Goal: Task Accomplishment & Management: Manage account settings

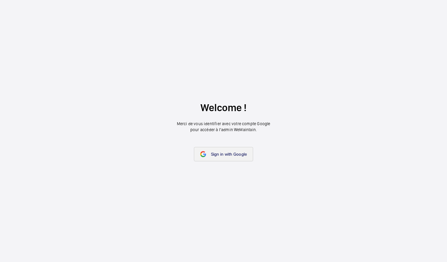
click at [240, 156] on span "Sign in with Google" at bounding box center [229, 154] width 36 height 5
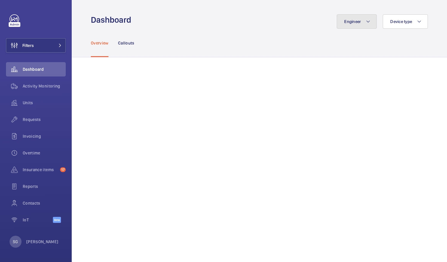
click at [355, 26] on button "Engineer" at bounding box center [357, 21] width 40 height 14
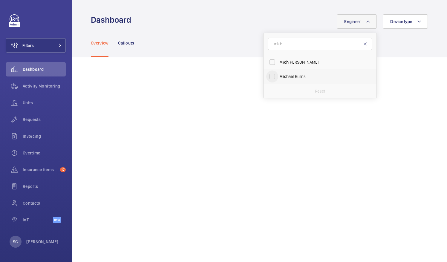
type input "mich"
click at [268, 80] on input "Mich ael Burns" at bounding box center [272, 77] width 12 height 12
click at [266, 78] on input "Mich ael Burns" at bounding box center [272, 77] width 12 height 12
checkbox input "false"
click at [283, 50] on form "mich" at bounding box center [320, 44] width 113 height 22
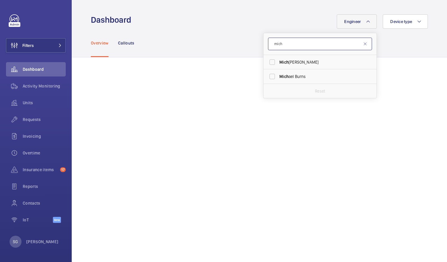
click at [284, 44] on input "mich" at bounding box center [320, 44] width 104 height 13
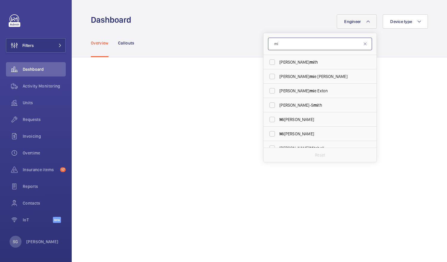
type input "m"
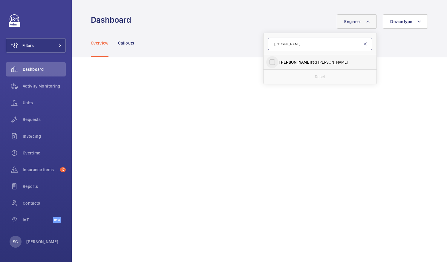
type input "alf"
click at [268, 66] on input "Alf red Rickard" at bounding box center [272, 62] width 12 height 12
click at [268, 63] on input "Alf red Rickard" at bounding box center [272, 62] width 12 height 12
checkbox input "false"
click at [280, 48] on input "alf" at bounding box center [320, 44] width 104 height 13
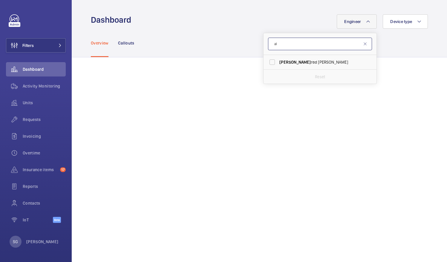
type input "a"
type input "sam"
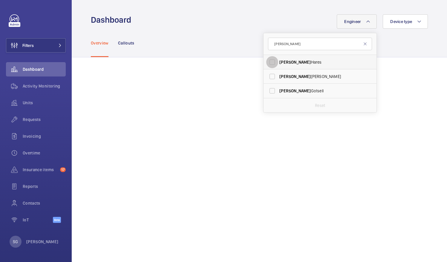
click at [267, 59] on input "Sam Hares" at bounding box center [272, 62] width 12 height 12
click at [269, 61] on input "Sam Hares" at bounding box center [272, 62] width 12 height 12
checkbox input "false"
click at [286, 43] on input "sam" at bounding box center [320, 44] width 104 height 13
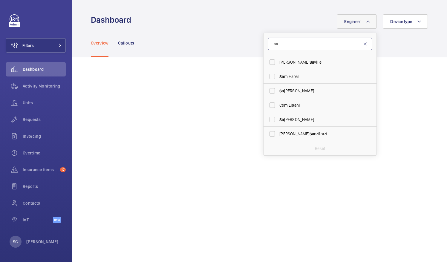
type input "s"
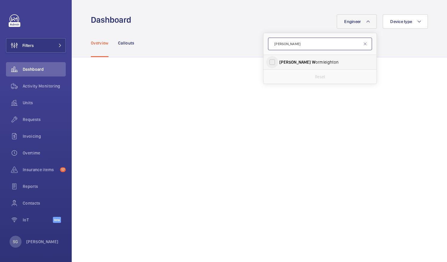
type input "lewis w"
click at [268, 62] on input "Lewis W ormleighton" at bounding box center [272, 62] width 12 height 12
click at [270, 63] on input "Lewis W ormleighton" at bounding box center [272, 62] width 12 height 12
checkbox input "false"
click at [290, 42] on input "lewis w" at bounding box center [320, 44] width 104 height 13
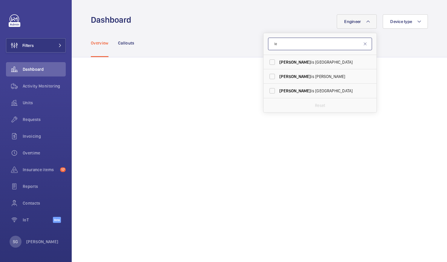
type input "l"
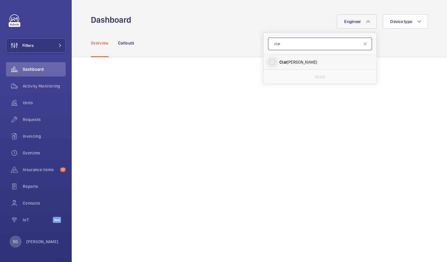
type input "clar"
click at [266, 63] on input "Clar k Walters" at bounding box center [272, 62] width 12 height 12
click at [268, 63] on input "Clar k Walters" at bounding box center [272, 62] width 12 height 12
checkbox input "false"
click at [280, 48] on input "clar" at bounding box center [320, 44] width 104 height 13
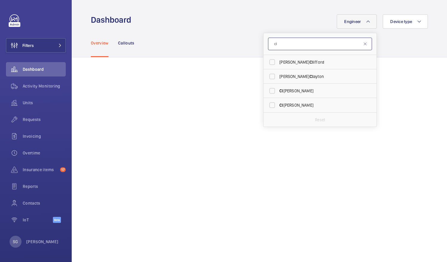
type input "c"
type input "luk"
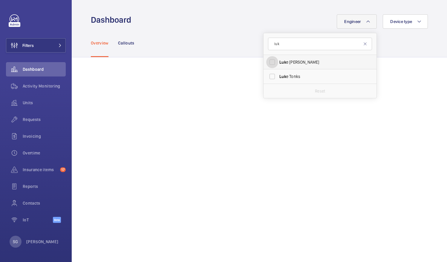
click at [266, 62] on input "Luk e Robinson" at bounding box center [272, 62] width 12 height 12
click at [268, 59] on input "Luk e Robinson" at bounding box center [272, 62] width 12 height 12
checkbox input "false"
click at [279, 46] on input "luk" at bounding box center [320, 44] width 104 height 13
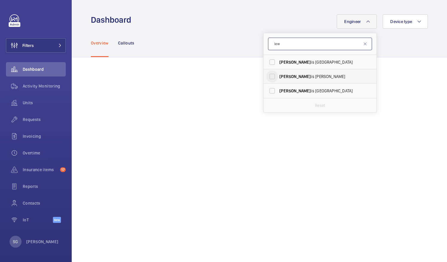
type input "lew"
click at [269, 76] on input "Lew is Hughes" at bounding box center [272, 77] width 12 height 12
click at [268, 74] on input "Lew is Hughes" at bounding box center [272, 77] width 12 height 12
checkbox input "false"
click at [286, 48] on input "lew" at bounding box center [320, 44] width 104 height 13
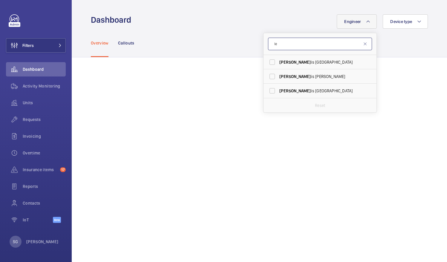
type input "l"
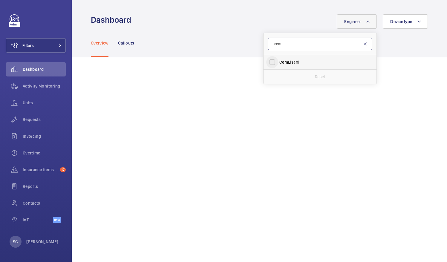
type input "cem"
click at [266, 62] on input "Cem Lisani" at bounding box center [272, 62] width 12 height 12
click at [268, 62] on input "Cem Lisani" at bounding box center [272, 62] width 12 height 12
checkbox input "false"
click at [291, 44] on input "cem" at bounding box center [320, 44] width 104 height 13
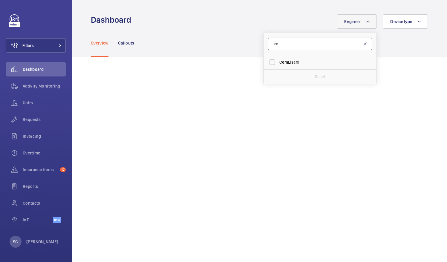
type input "c"
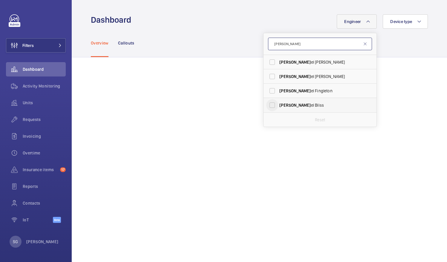
type input "dani"
click at [268, 105] on input "Dani el Bliss" at bounding box center [272, 105] width 12 height 12
click at [267, 107] on input "Dani el Bliss" at bounding box center [272, 105] width 12 height 12
checkbox input "false"
click at [289, 48] on input "dani" at bounding box center [320, 44] width 104 height 13
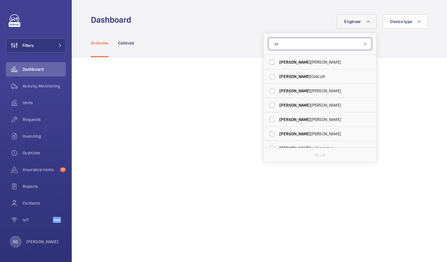
type input "d"
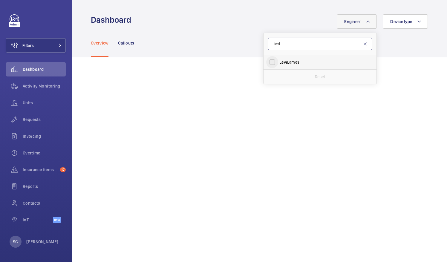
type input "levi"
click at [267, 63] on input "Levi Eames" at bounding box center [272, 62] width 12 height 12
click at [267, 64] on input "Levi Eames" at bounding box center [272, 62] width 12 height 12
checkbox input "false"
click at [282, 45] on input "levi" at bounding box center [320, 44] width 104 height 13
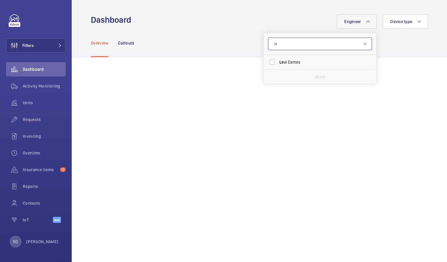
type input "l"
type input "piot"
click at [268, 58] on input "Piot r Kijo" at bounding box center [272, 62] width 12 height 12
checkbox input "true"
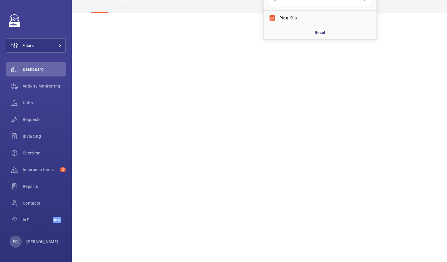
scroll to position [94, 0]
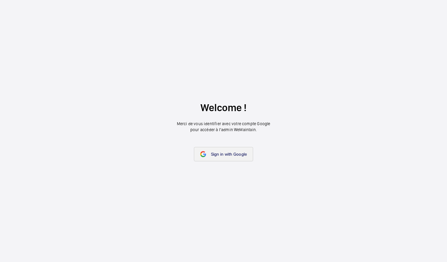
click at [216, 157] on span "Sign in with Google" at bounding box center [229, 154] width 36 height 5
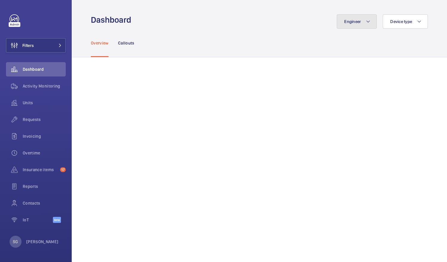
click at [366, 20] on mat-icon at bounding box center [368, 21] width 5 height 7
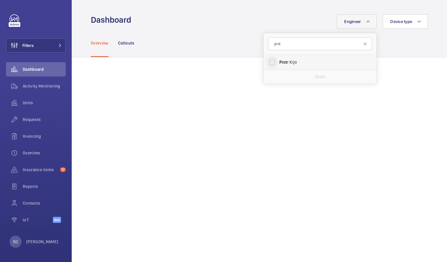
type input "piot"
click at [267, 62] on input "Piot r Kijo" at bounding box center [272, 62] width 12 height 12
click at [271, 59] on input "Piot r Kijo" at bounding box center [272, 62] width 12 height 12
checkbox input "false"
click at [285, 44] on input "piot" at bounding box center [320, 44] width 104 height 13
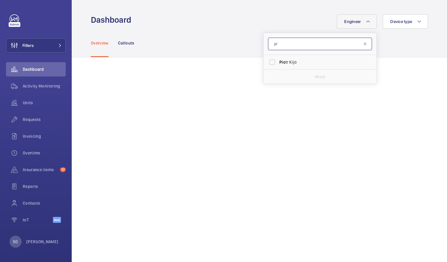
type input "p"
type input "john"
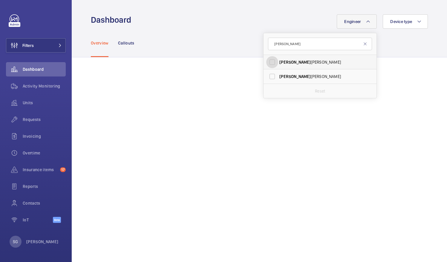
click at [268, 63] on input "John Breslin" at bounding box center [272, 62] width 12 height 12
click at [268, 56] on label "John Breslin" at bounding box center [316, 62] width 104 height 14
click at [268, 56] on input "John Breslin" at bounding box center [272, 62] width 12 height 12
checkbox input "false"
click at [300, 43] on input "john" at bounding box center [320, 44] width 104 height 13
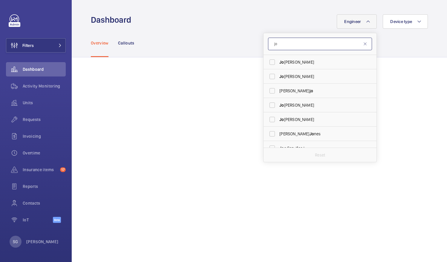
type input "j"
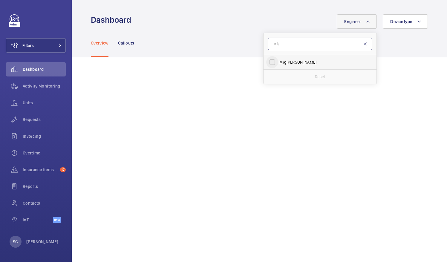
type input "mig"
click at [267, 61] on input "Mig uel Castillo" at bounding box center [272, 62] width 12 height 12
click at [266, 61] on input "Mig uel Castillo" at bounding box center [272, 62] width 12 height 12
checkbox input "false"
click at [283, 46] on input "mig" at bounding box center [320, 44] width 104 height 13
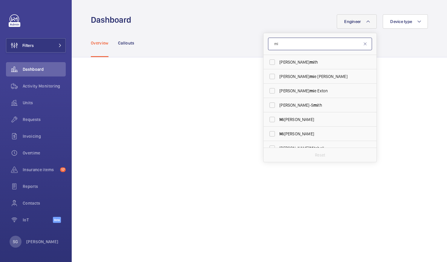
type input "m"
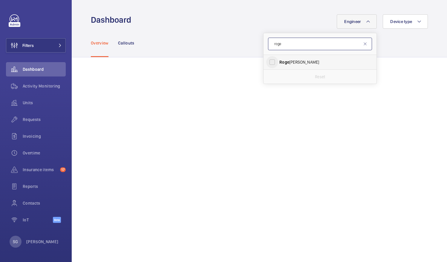
type input "roge"
click at [268, 60] on input "Roge r Carter" at bounding box center [272, 62] width 12 height 12
checkbox input "true"
click at [193, 33] on div "Overview Callouts" at bounding box center [259, 43] width 337 height 28
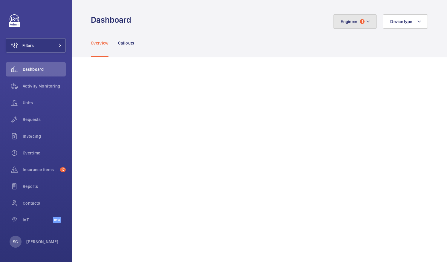
click at [353, 22] on span "Engineer" at bounding box center [349, 21] width 17 height 5
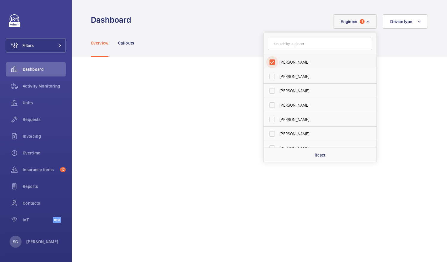
click at [267, 62] on input "Roger Carter" at bounding box center [272, 62] width 12 height 12
checkbox input "false"
click at [279, 44] on input "text" at bounding box center [320, 44] width 104 height 13
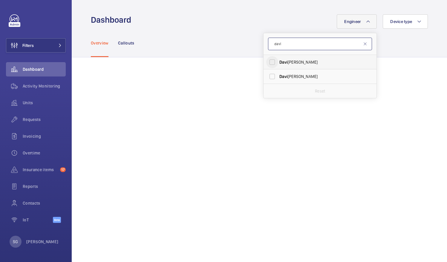
type input "davi"
click at [268, 60] on input "Davi d Hamblin" at bounding box center [272, 62] width 12 height 12
click at [271, 60] on input "Davi d Hamblin" at bounding box center [272, 62] width 12 height 12
checkbox input "false"
click at [284, 47] on input "davi" at bounding box center [320, 44] width 104 height 13
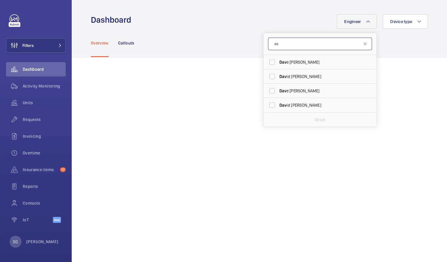
type input "d"
type input "arch"
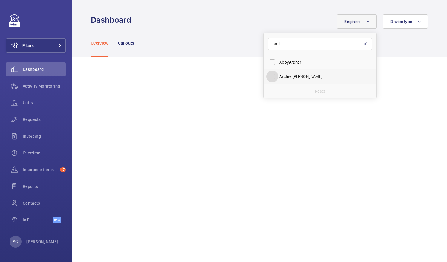
click at [268, 75] on input "Arch ie Richter" at bounding box center [272, 77] width 12 height 12
click at [266, 76] on input "Arch ie Richter" at bounding box center [272, 77] width 12 height 12
checkbox input "false"
click at [292, 42] on input "arch" at bounding box center [320, 44] width 104 height 13
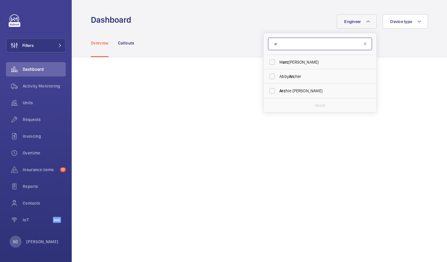
type input "a"
type input "kar"
click at [269, 61] on input "Kar i Onuma" at bounding box center [272, 62] width 12 height 12
checkbox input "true"
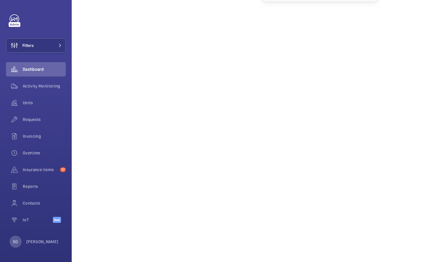
scroll to position [121, 0]
